Goal: Transaction & Acquisition: Purchase product/service

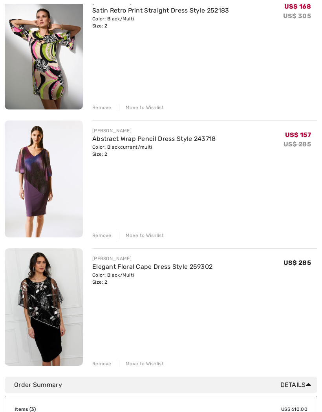
scroll to position [124, 0]
click at [30, 171] on img at bounding box center [44, 178] width 78 height 117
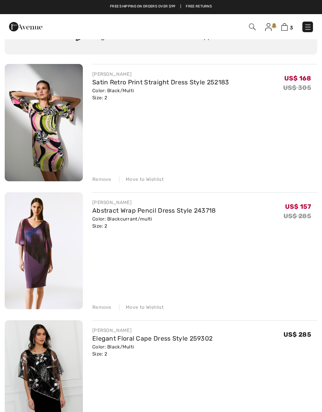
scroll to position [53, 0]
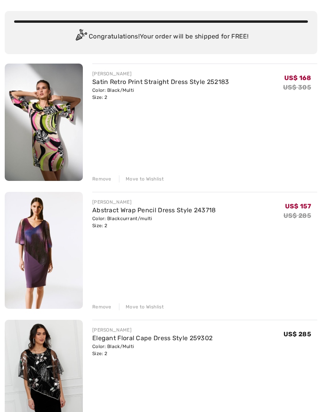
click at [37, 123] on img at bounding box center [44, 122] width 78 height 117
click at [42, 105] on img at bounding box center [44, 122] width 78 height 117
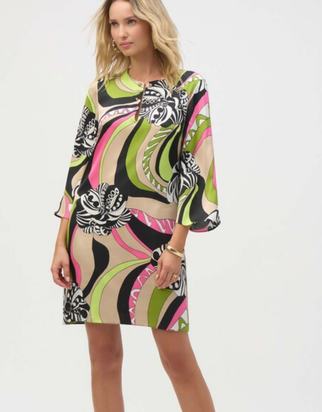
scroll to position [87, 0]
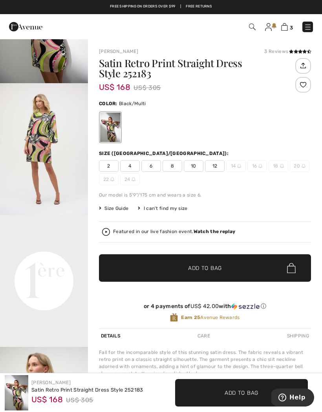
click at [122, 396] on div "US$ 168 US$ 305" at bounding box center [87, 400] width 112 height 12
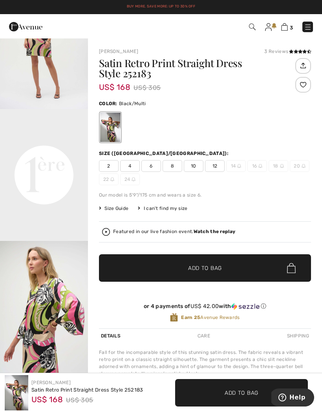
scroll to position [194, 0]
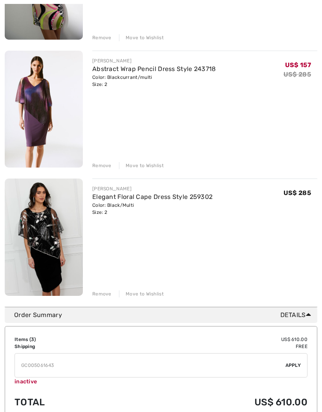
scroll to position [189, 0]
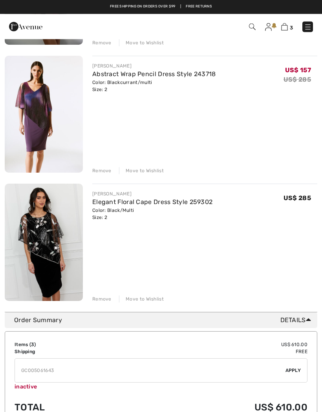
click at [26, 105] on img at bounding box center [44, 114] width 78 height 117
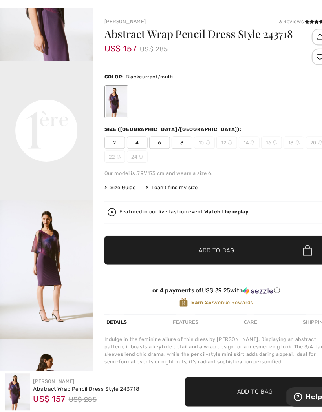
scroll to position [240, 0]
click at [37, 224] on img "3 / 4" at bounding box center [44, 277] width 88 height 132
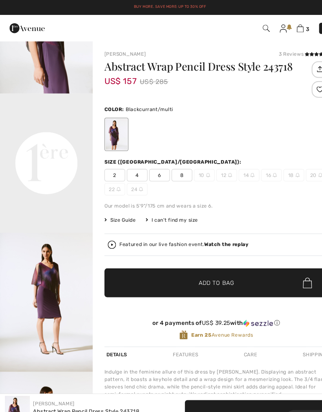
click at [285, 28] on img at bounding box center [284, 26] width 7 height 7
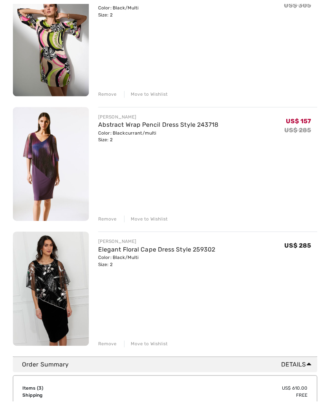
scroll to position [171, 0]
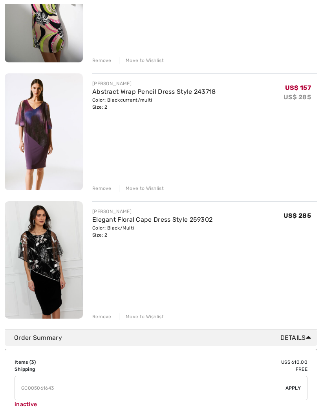
click at [100, 187] on div "Remove" at bounding box center [101, 188] width 19 height 7
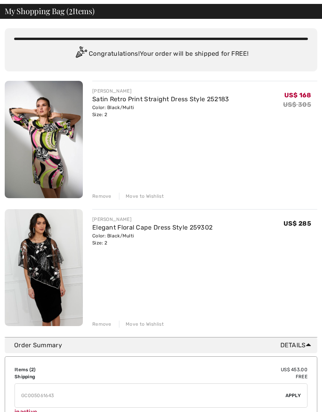
scroll to position [0, 0]
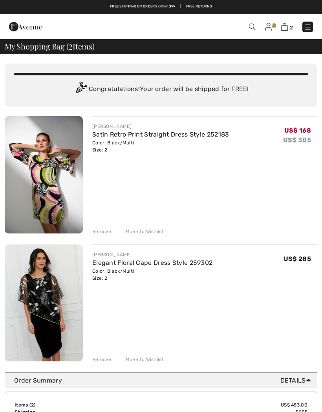
click at [171, 136] on link "Satin Retro Print Straight Dress Style 252183" at bounding box center [160, 134] width 137 height 7
click at [287, 24] on img at bounding box center [284, 26] width 7 height 7
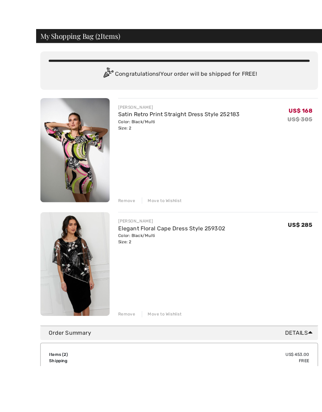
scroll to position [12, 0]
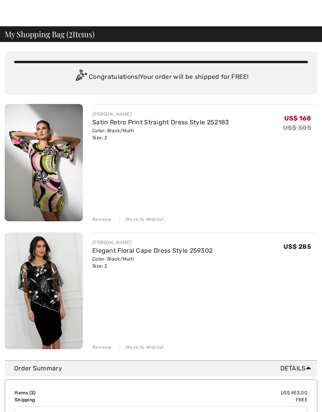
click at [38, 164] on img at bounding box center [44, 162] width 78 height 117
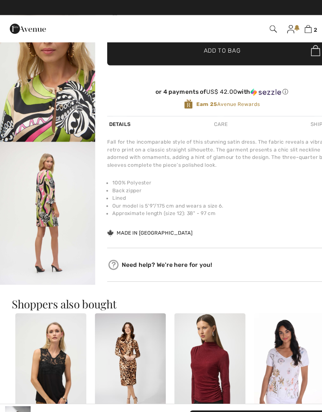
scroll to position [222, 0]
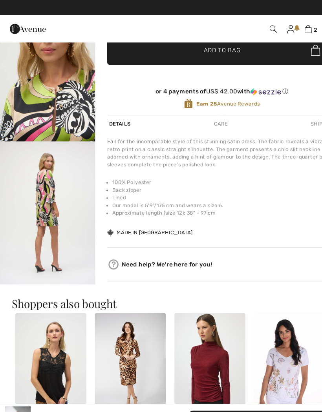
click at [41, 178] on img "5 / 5" at bounding box center [44, 197] width 88 height 132
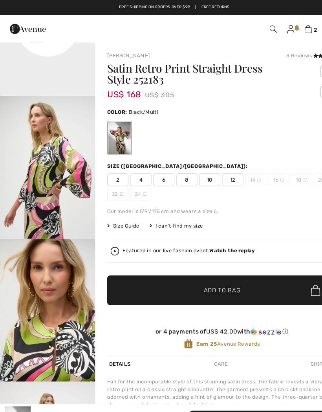
click at [14, 27] on img at bounding box center [25, 27] width 33 height 16
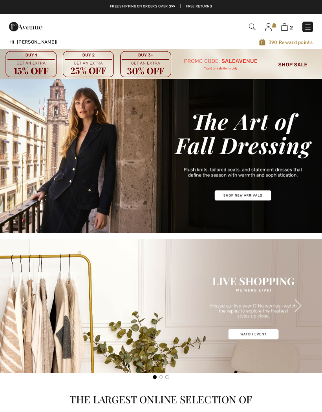
checkbox input "true"
click at [309, 25] on img at bounding box center [307, 27] width 8 height 8
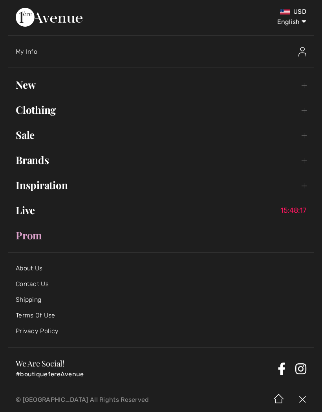
click at [27, 106] on link "Clothing Toggle submenu" at bounding box center [161, 109] width 306 height 17
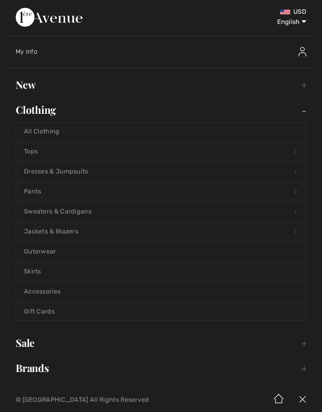
click at [63, 213] on link "Sweaters & Cardigans Open submenu" at bounding box center [160, 211] width 289 height 17
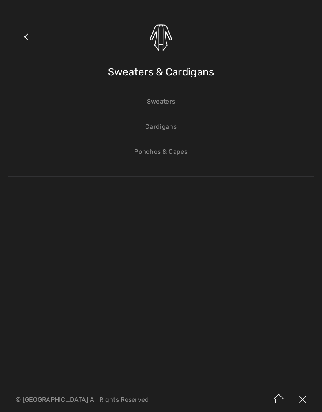
click at [169, 104] on link "Sweaters" at bounding box center [160, 101] width 289 height 17
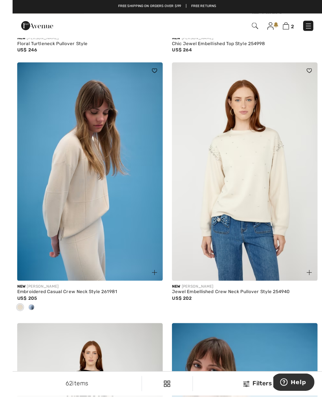
scroll to position [336, 0]
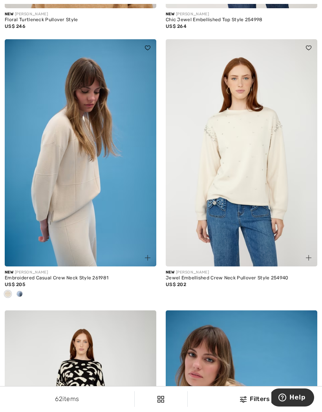
click at [21, 293] on span at bounding box center [19, 294] width 6 height 6
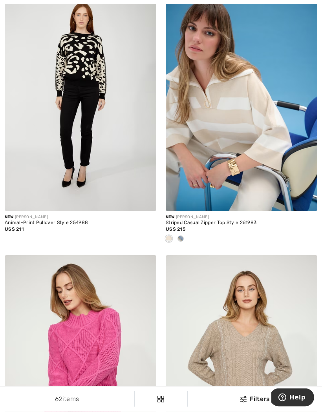
scroll to position [662, 0]
click at [185, 238] on div at bounding box center [180, 239] width 12 height 13
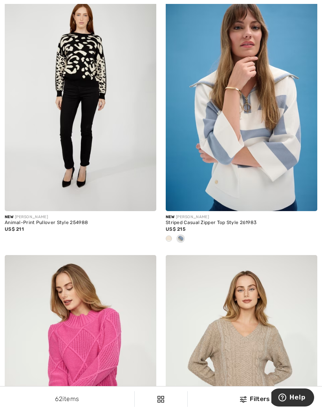
click at [173, 234] on div at bounding box center [169, 239] width 12 height 13
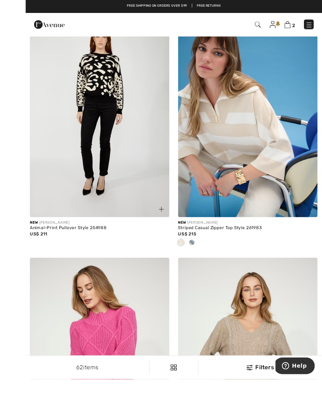
scroll to position [660, 0]
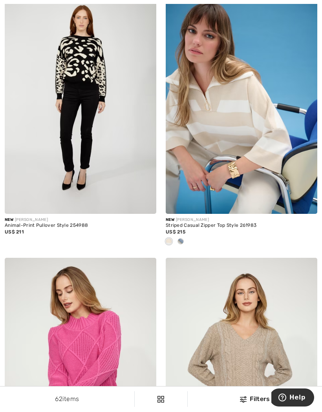
click at [266, 126] on img at bounding box center [240, 100] width 151 height 227
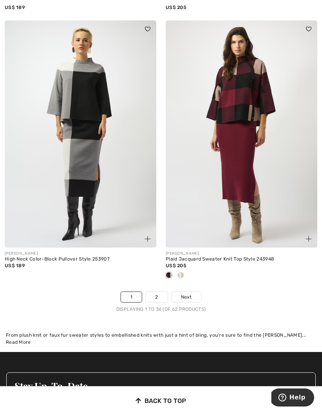
scroll to position [4893, 0]
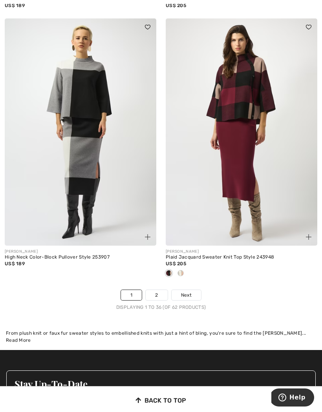
click at [156, 291] on link "2" at bounding box center [156, 295] width 22 height 10
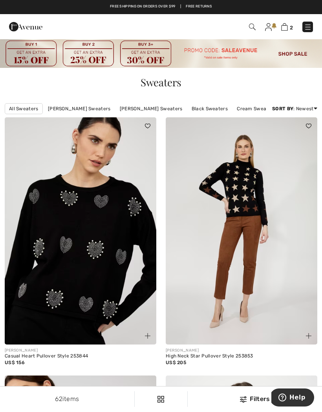
click at [15, 110] on link "All Sweaters" at bounding box center [24, 108] width 38 height 11
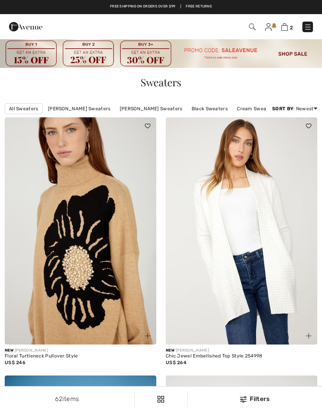
checkbox input "true"
click at [304, 25] on img at bounding box center [307, 27] width 8 height 8
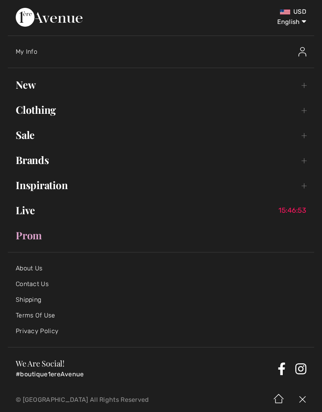
click at [32, 111] on link "Clothing Toggle submenu" at bounding box center [161, 109] width 306 height 17
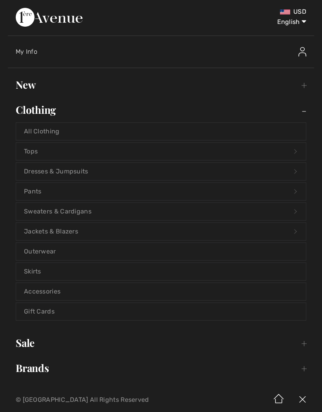
click at [33, 214] on link "Sweaters & Cardigans Open submenu" at bounding box center [160, 211] width 289 height 17
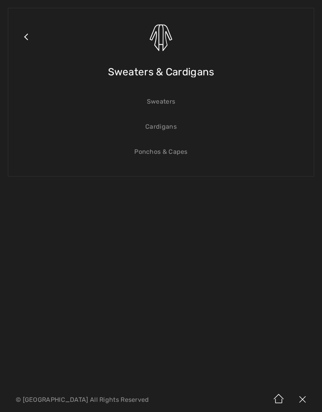
click at [169, 125] on link "Cardigans" at bounding box center [160, 126] width 289 height 17
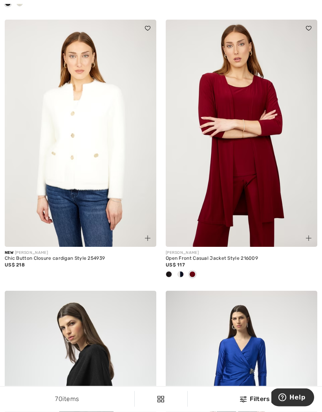
scroll to position [627, 0]
click at [180, 274] on span at bounding box center [180, 274] width 6 height 6
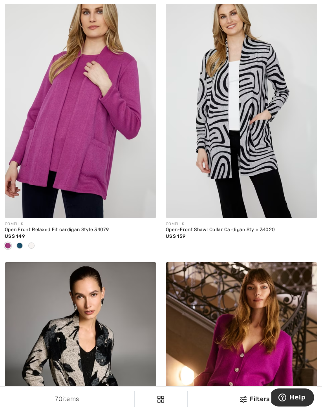
scroll to position [2328, 0]
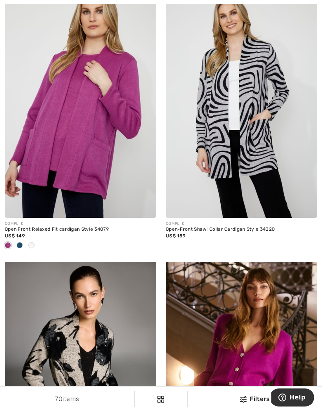
click at [27, 242] on div at bounding box center [31, 245] width 12 height 13
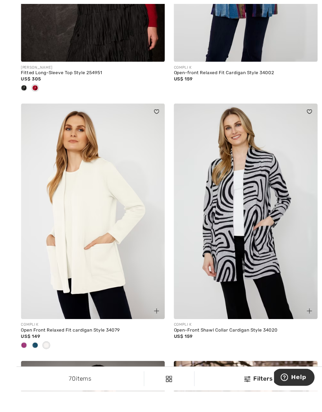
scroll to position [2277, 0]
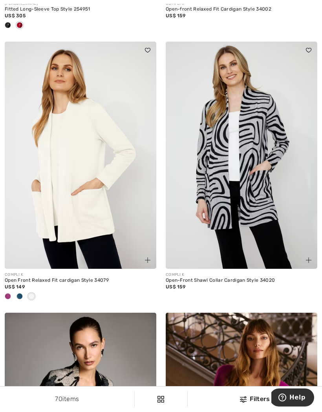
click at [20, 234] on img at bounding box center [80, 155] width 151 height 227
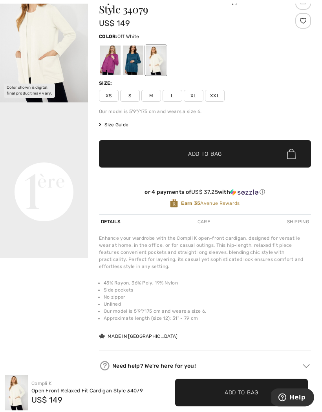
scroll to position [68, 0]
click at [114, 127] on span "Size Guide" at bounding box center [113, 124] width 29 height 7
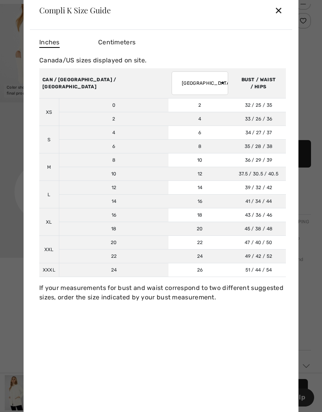
click at [277, 18] on div "✕" at bounding box center [278, 10] width 8 height 16
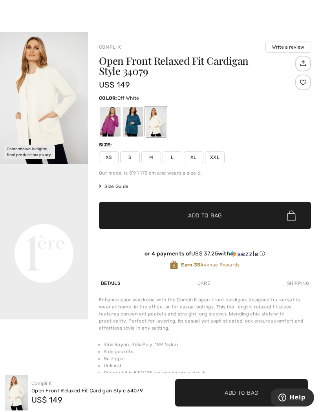
scroll to position [0, 0]
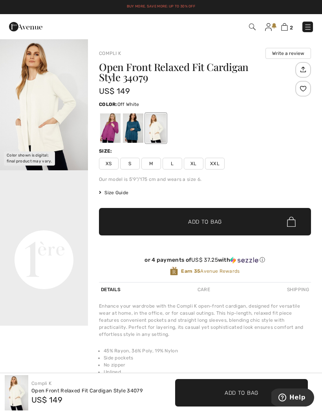
click at [34, 105] on img "1 / 1" at bounding box center [44, 104] width 88 height 132
click at [107, 161] on span "XS" at bounding box center [109, 164] width 20 height 12
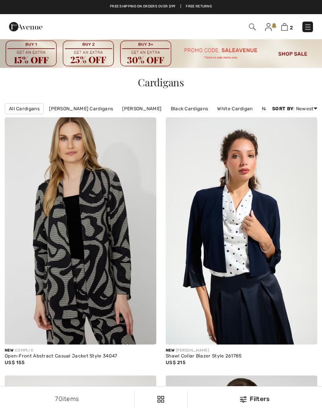
scroll to position [2312, 0]
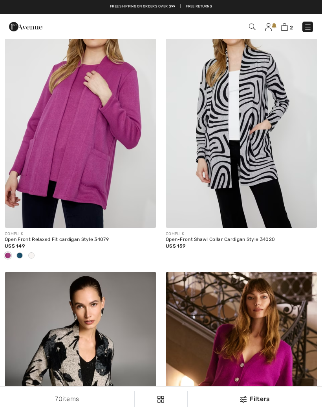
checkbox input "true"
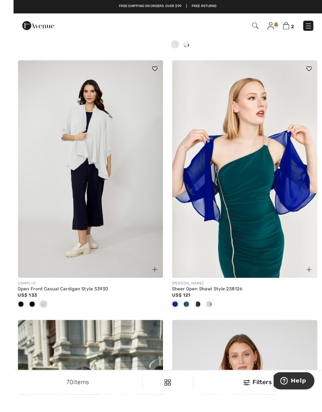
scroll to position [3917, 0]
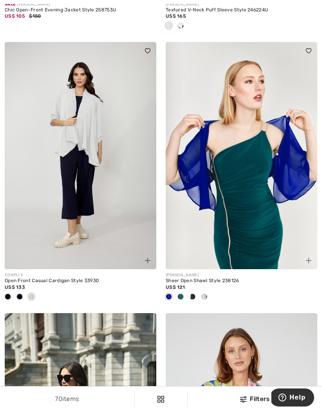
click at [20, 293] on span at bounding box center [19, 296] width 6 height 6
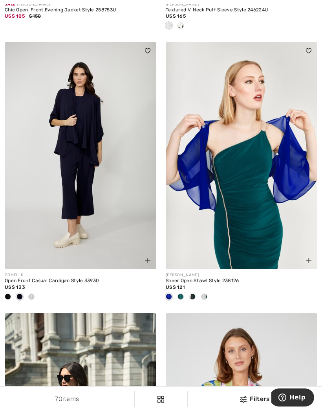
click at [9, 293] on span at bounding box center [8, 296] width 6 height 6
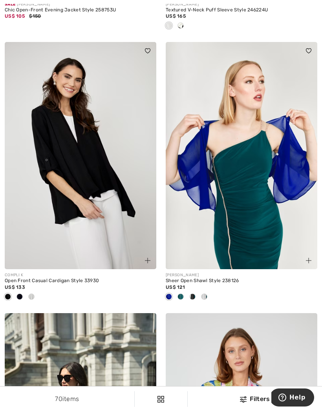
click at [29, 293] on span at bounding box center [31, 296] width 6 height 6
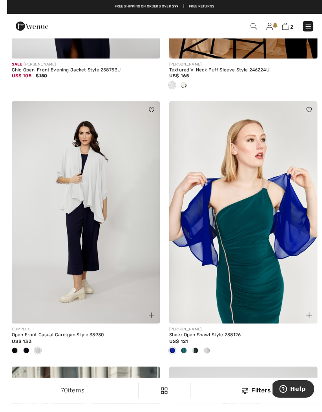
scroll to position [3898, 0]
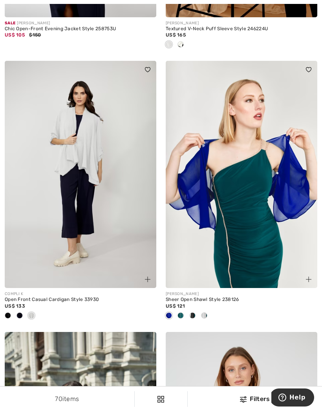
click at [38, 149] on img at bounding box center [80, 174] width 151 height 227
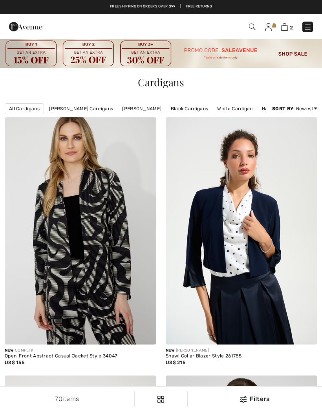
scroll to position [3932, 0]
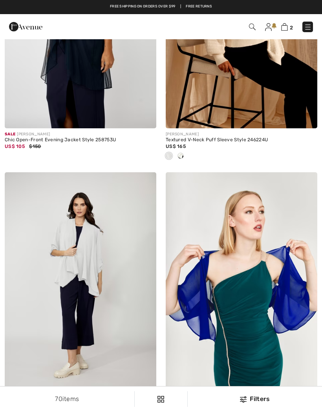
checkbox input "true"
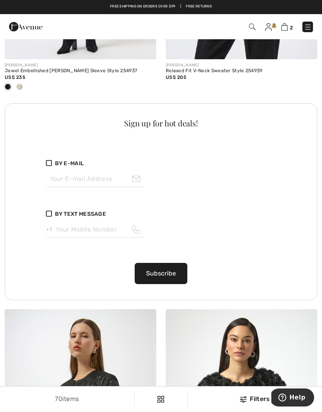
scroll to position [1581, 0]
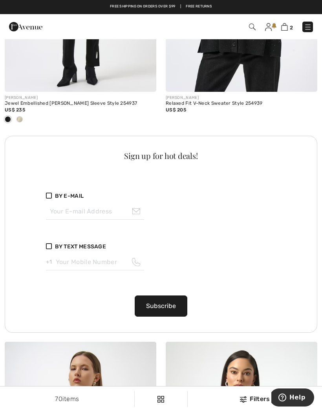
click at [306, 27] on img at bounding box center [307, 27] width 8 height 8
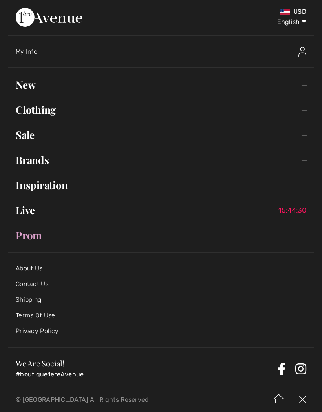
click at [25, 83] on link "New Toggle submenu" at bounding box center [161, 84] width 306 height 17
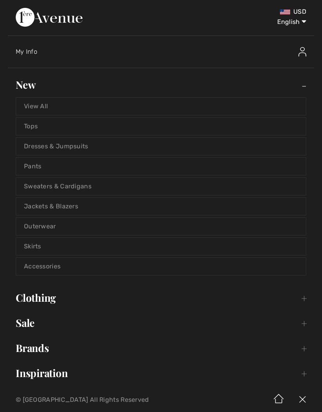
click at [31, 105] on link "View All" at bounding box center [160, 106] width 289 height 17
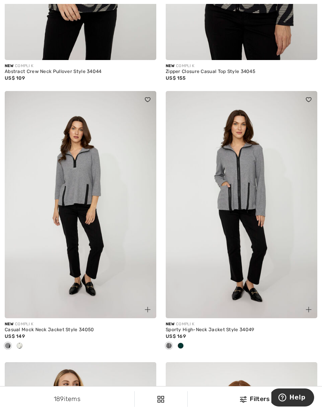
scroll to position [2483, 0]
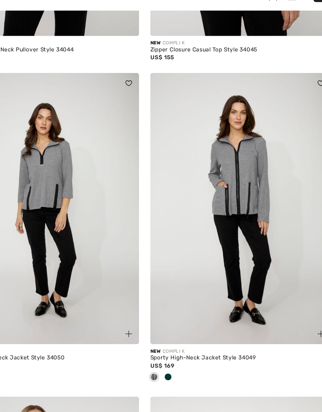
click at [213, 150] on img at bounding box center [240, 204] width 151 height 227
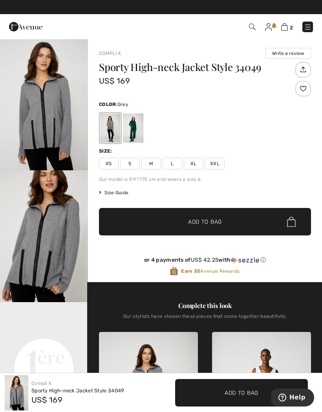
click at [27, 111] on img "1 / 4" at bounding box center [44, 104] width 88 height 132
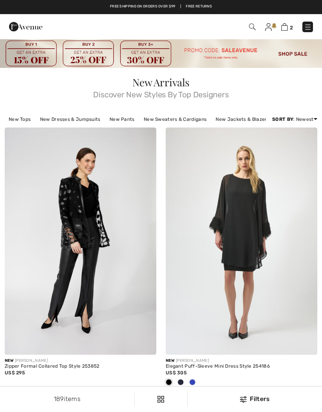
scroll to position [2475, 0]
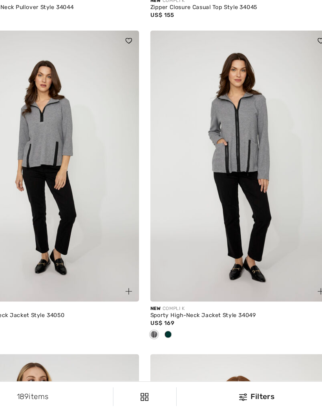
checkbox input "true"
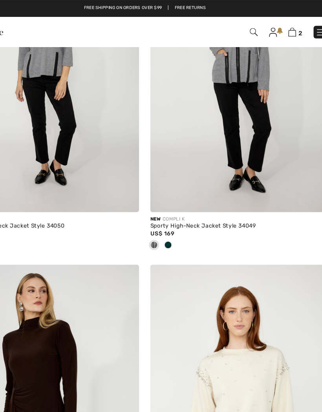
scroll to position [2582, 0]
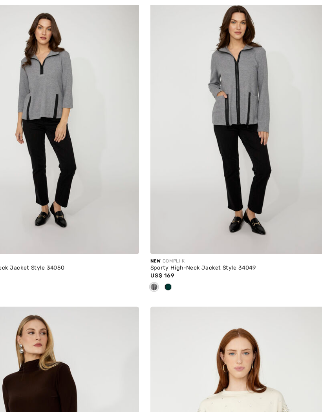
click at [177, 237] on span at bounding box center [180, 240] width 6 height 6
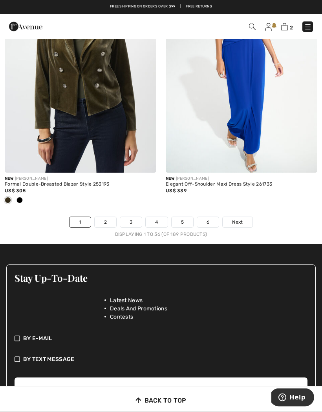
scroll to position [4796, 0]
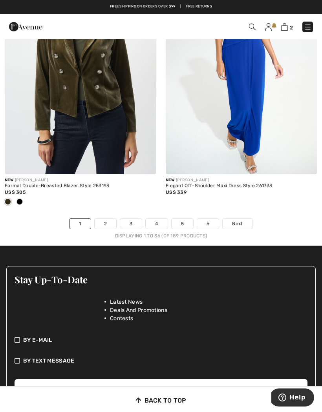
click at [108, 218] on link "2" at bounding box center [105, 223] width 22 height 10
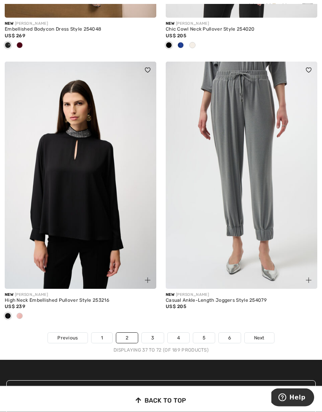
scroll to position [4827, 0]
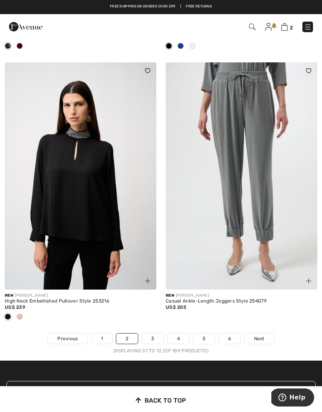
click at [146, 333] on link "3" at bounding box center [153, 338] width 22 height 10
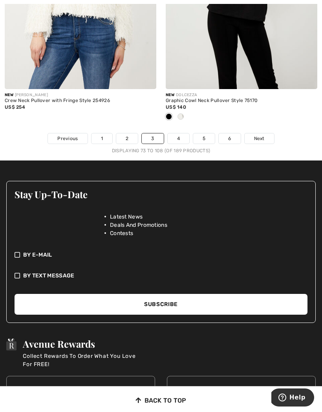
scroll to position [5020, 0]
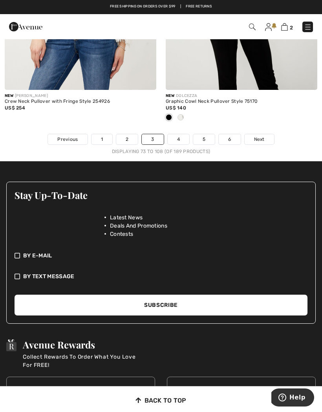
click at [176, 134] on link "4" at bounding box center [178, 139] width 22 height 10
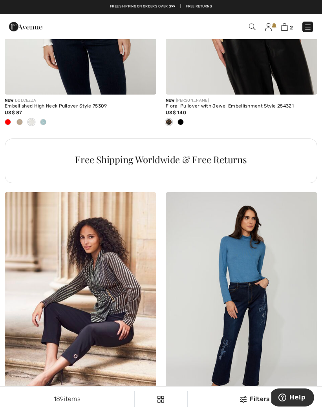
scroll to position [1588, 0]
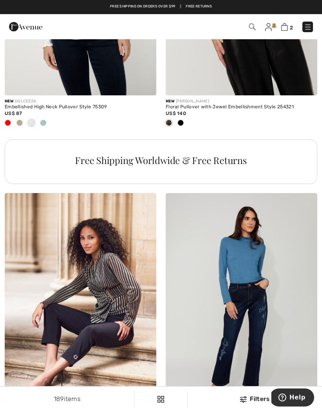
click at [287, 29] on img at bounding box center [284, 26] width 7 height 7
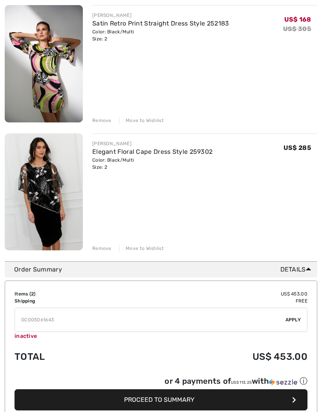
scroll to position [113, 0]
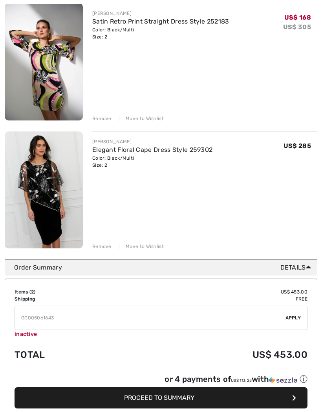
click at [293, 314] on span "Apply" at bounding box center [293, 317] width 16 height 7
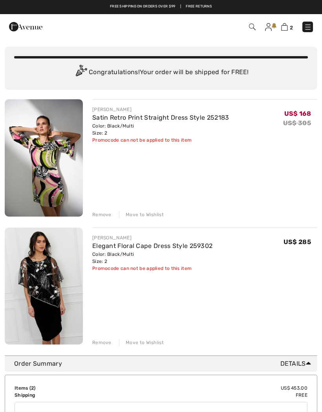
scroll to position [0, 0]
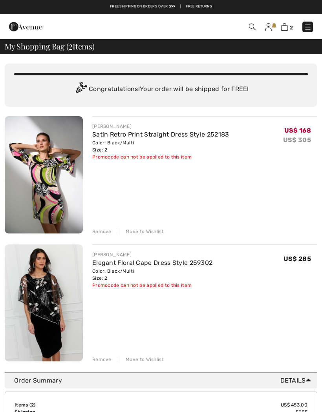
click at [269, 26] on img at bounding box center [268, 27] width 7 height 8
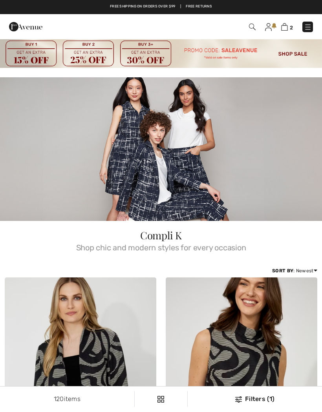
checkbox input "true"
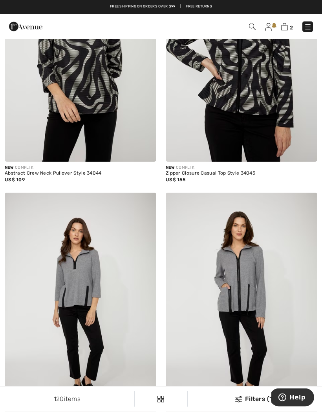
scroll to position [565, 0]
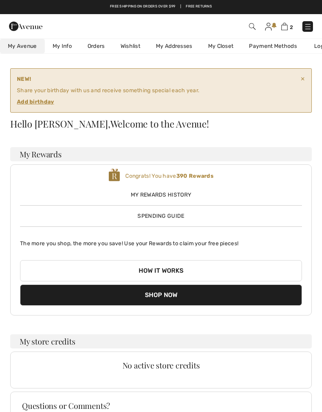
click at [33, 105] on strong "Add birthday" at bounding box center [158, 102] width 283 height 8
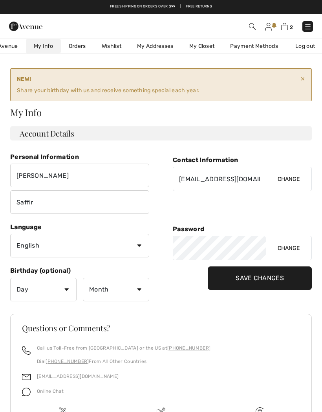
scroll to position [0, 31]
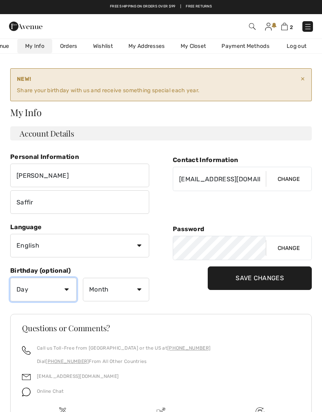
click at [68, 283] on select "Day 1 2 3 4 5 6 7 8 9 10 11 12 13 14 15 16 17 18 19 20 21 22 23 24 25 26 27 28 …" at bounding box center [43, 290] width 66 height 24
select select "3"
click at [130, 290] on select "Month January February March April May June July August September October Novem…" at bounding box center [116, 290] width 66 height 24
select select "3"
click at [61, 293] on select "Day 1 2 3 4 5 6 7 8 9 10 11 12 13 14 15 16 17 18 19 20 21 22 23 24 25 26 27 28 …" at bounding box center [43, 290] width 66 height 24
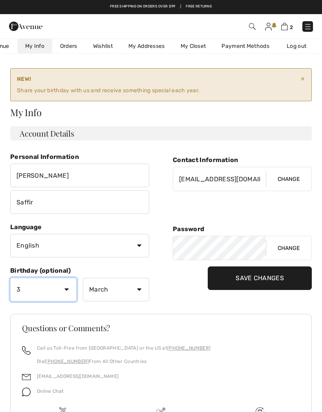
select select "19"
click at [274, 276] on input "Save Changes" at bounding box center [259, 278] width 104 height 24
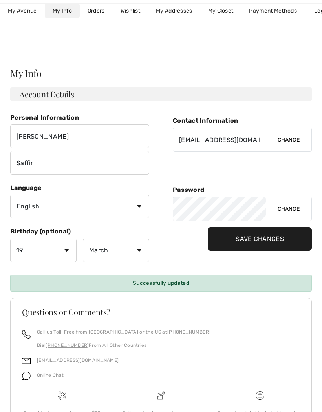
scroll to position [0, 0]
click at [14, 13] on span "My Avenue" at bounding box center [22, 11] width 29 height 8
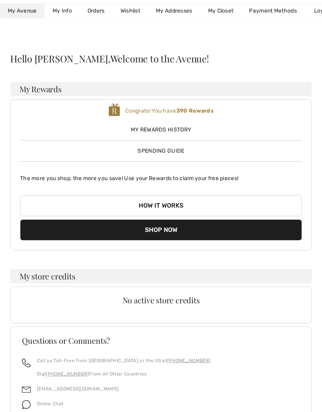
scroll to position [15, 0]
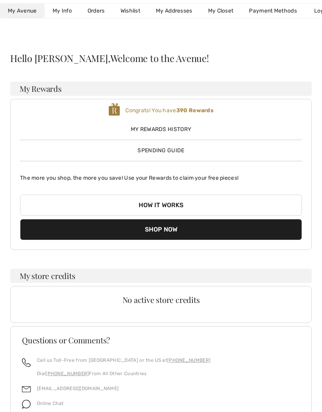
click at [181, 230] on button "Shop Now" at bounding box center [161, 229] width 282 height 21
click at [171, 206] on button "How it works" at bounding box center [161, 204] width 282 height 21
click at [178, 203] on button "How it works" at bounding box center [161, 204] width 282 height 21
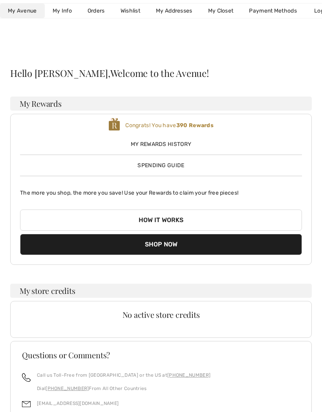
click at [177, 147] on span "My Rewards History" at bounding box center [161, 144] width 282 height 8
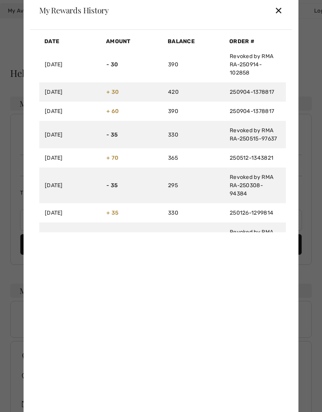
click at [278, 8] on div "✕" at bounding box center [278, 10] width 8 height 16
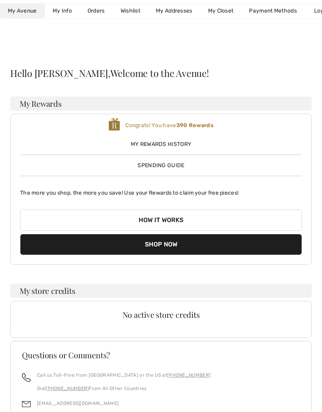
click at [224, 10] on link "My Closet" at bounding box center [220, 11] width 41 height 15
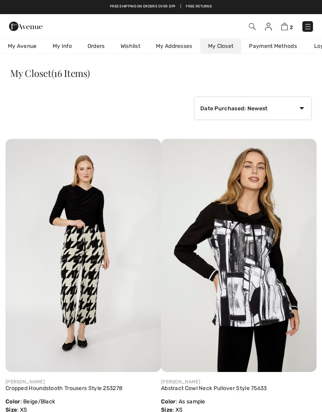
click at [285, 29] on img at bounding box center [284, 26] width 7 height 7
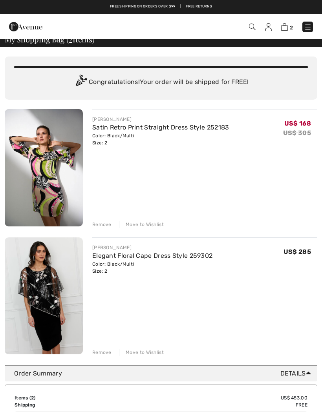
scroll to position [7, 0]
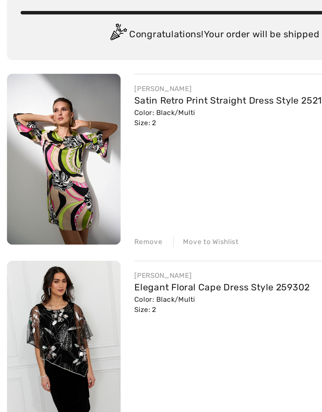
click at [165, 124] on link "Satin Retro Print Straight Dress Style 252183" at bounding box center [160, 127] width 137 height 7
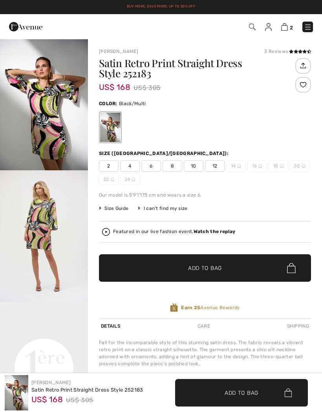
checkbox input "true"
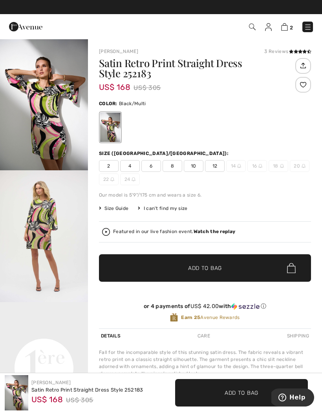
click at [287, 29] on img at bounding box center [284, 26] width 7 height 7
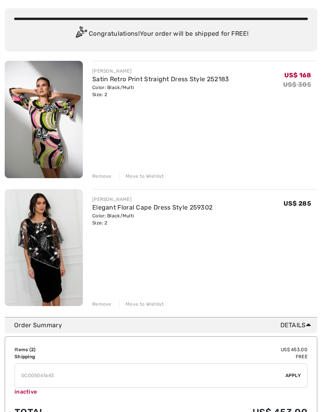
scroll to position [55, 0]
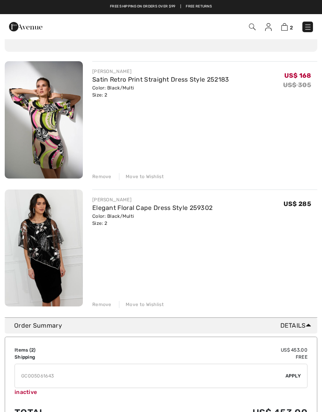
click at [102, 209] on link "Elegant Floral Cape Dress Style 259302" at bounding box center [152, 207] width 120 height 7
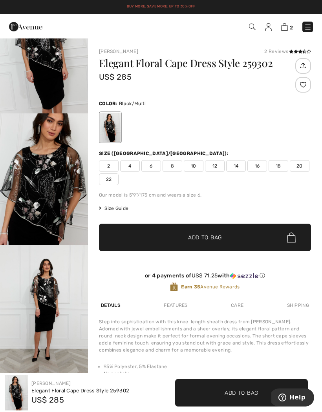
scroll to position [58, 0]
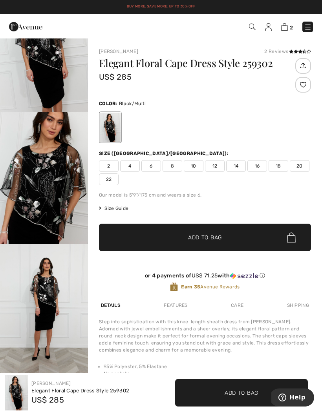
click at [31, 160] on img "2 / 4" at bounding box center [44, 178] width 88 height 132
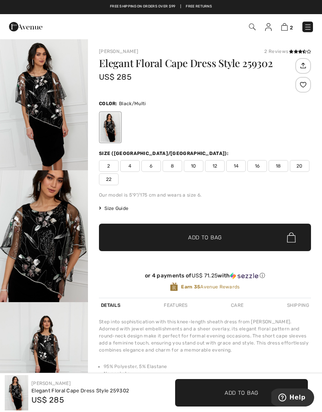
click at [284, 24] on img at bounding box center [284, 26] width 7 height 7
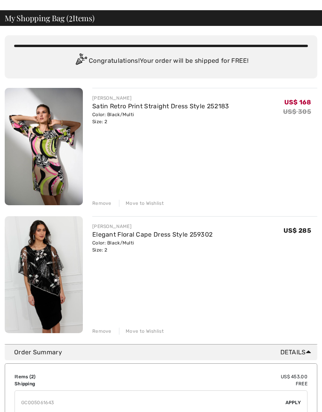
scroll to position [28, 0]
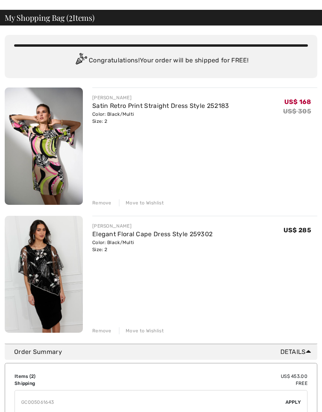
click at [99, 202] on div "Remove" at bounding box center [101, 203] width 19 height 7
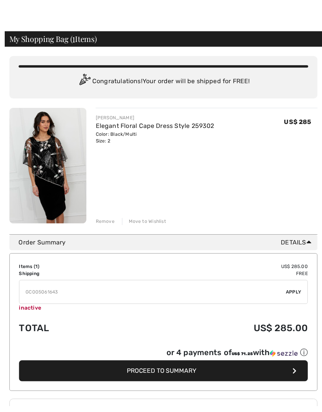
scroll to position [33, 0]
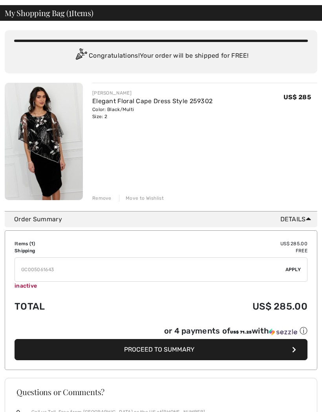
click at [107, 100] on link "Elegant Floral Cape Dress Style 259302" at bounding box center [152, 100] width 120 height 7
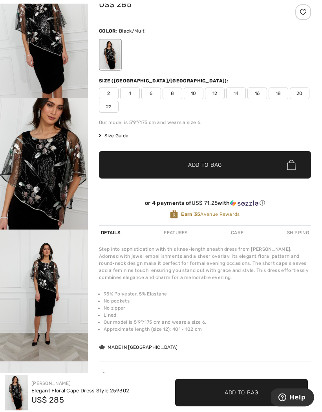
scroll to position [73, 0]
click at [180, 239] on div "Features" at bounding box center [175, 232] width 27 height 14
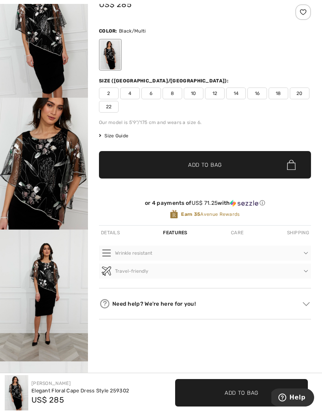
click at [215, 301] on div "Need help? We're here for you!" at bounding box center [205, 304] width 212 height 12
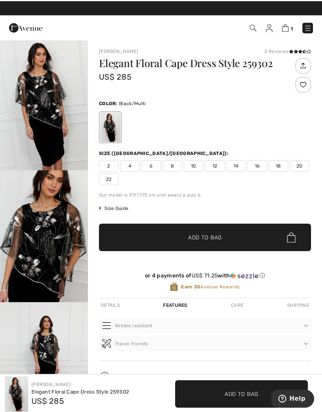
scroll to position [0, 0]
